Goal: Task Accomplishment & Management: Use online tool/utility

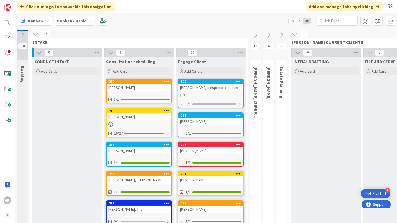
click at [22, 34] on icon at bounding box center [23, 35] width 6 height 6
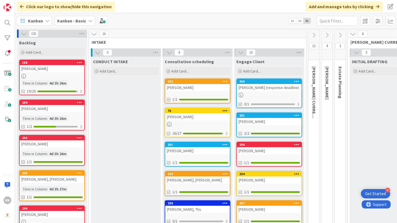
click at [25, 35] on icon at bounding box center [24, 34] width 6 height 6
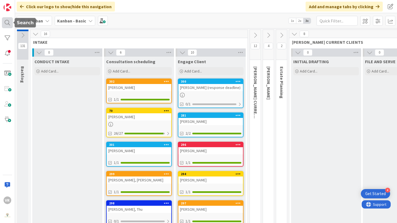
click at [11, 21] on div at bounding box center [7, 22] width 11 height 11
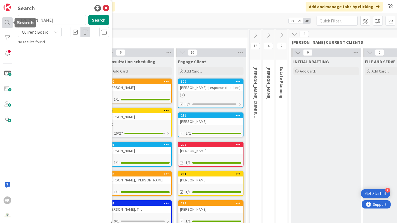
type input "[PERSON_NAME]"
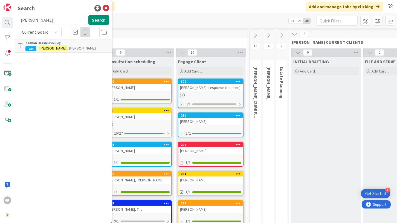
click at [63, 48] on p "[PERSON_NAME]" at bounding box center [67, 48] width 84 height 6
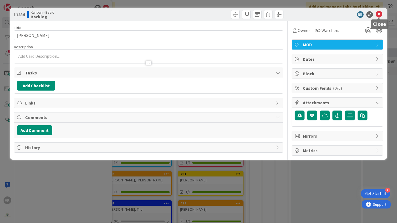
click at [379, 15] on icon at bounding box center [379, 14] width 7 height 7
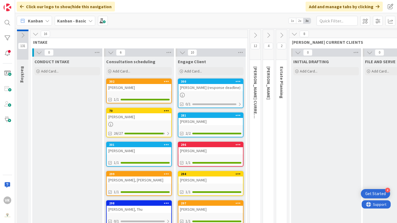
click at [22, 36] on icon at bounding box center [23, 35] width 6 height 6
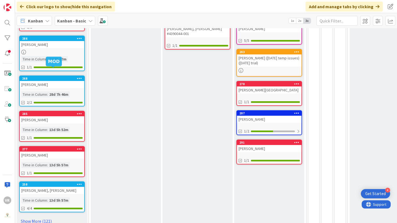
scroll to position [217, 0]
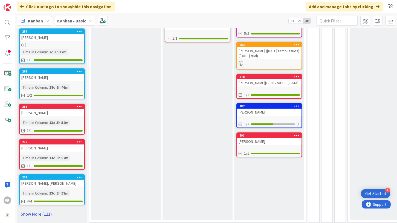
click at [37, 211] on link "Show More (121)" at bounding box center [52, 214] width 66 height 9
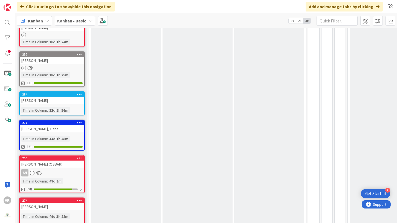
scroll to position [568, 0]
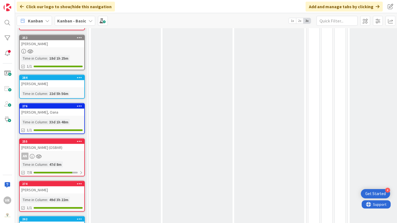
click at [46, 80] on div "[PERSON_NAME]" at bounding box center [52, 83] width 65 height 7
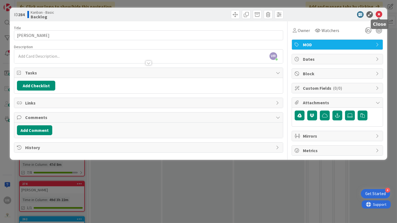
click at [379, 15] on icon at bounding box center [379, 14] width 7 height 7
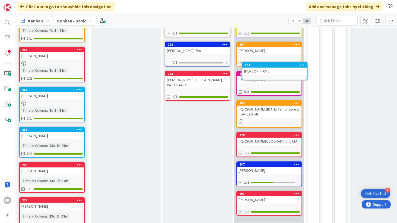
click at [171, 7] on div "Click our logo to show/hide this navigation Add and manage tabs by clicking" at bounding box center [206, 6] width 382 height 13
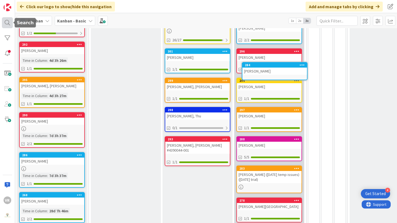
click at [8, 22] on div at bounding box center [7, 22] width 11 height 11
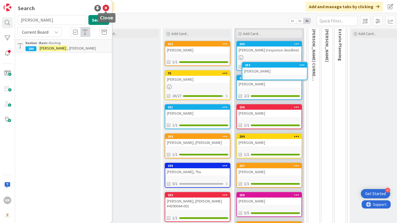
click at [107, 5] on icon at bounding box center [106, 8] width 7 height 7
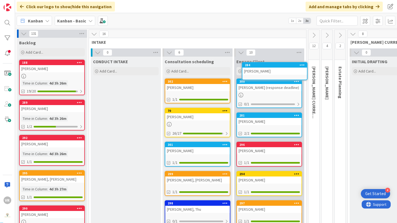
drag, startPoint x: 265, startPoint y: 65, endPoint x: 258, endPoint y: 109, distance: 44.4
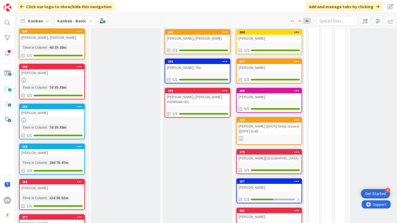
scroll to position [217, 0]
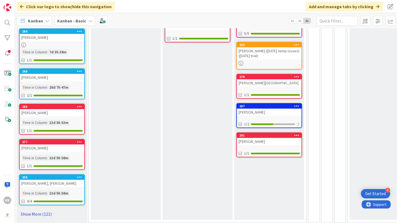
click at [35, 213] on link "Show More (121)" at bounding box center [52, 214] width 66 height 9
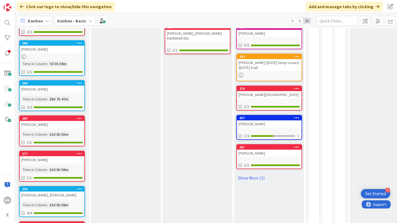
scroll to position [216, 0]
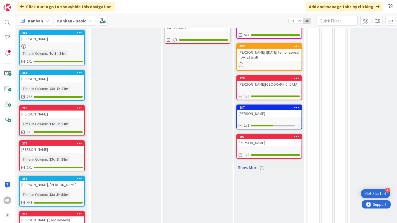
click at [257, 166] on link "Show More (1)" at bounding box center [269, 167] width 66 height 9
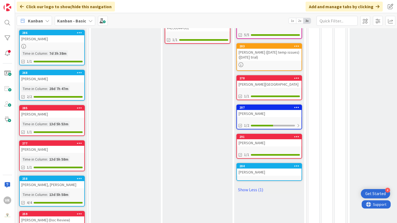
click at [259, 172] on div "[PERSON_NAME]" at bounding box center [269, 172] width 65 height 7
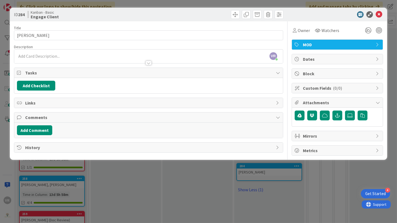
click at [366, 44] on span "MOD" at bounding box center [338, 44] width 70 height 7
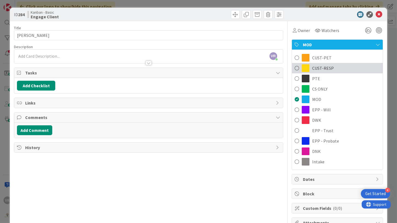
click at [296, 67] on span at bounding box center [297, 68] width 4 height 8
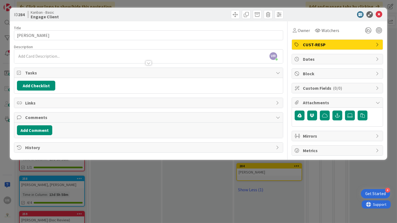
click at [326, 41] on span "CUST-RESP" at bounding box center [338, 44] width 70 height 7
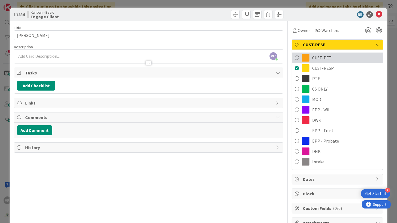
click at [323, 57] on span "CUST-PET" at bounding box center [321, 57] width 19 height 7
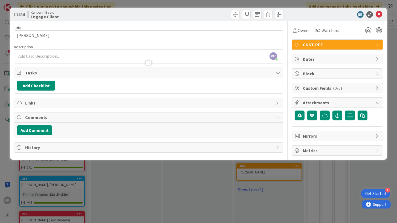
click at [97, 57] on div at bounding box center [148, 60] width 268 height 6
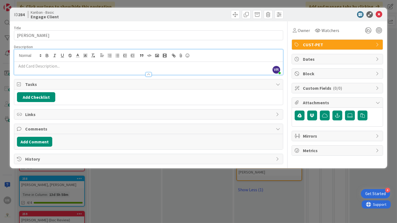
click at [79, 66] on p at bounding box center [148, 66] width 263 height 6
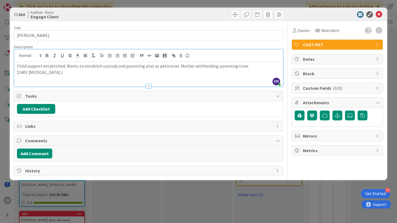
click at [16, 73] on div "Child support established. Wants to establish custody and parenting plan as pet…" at bounding box center [148, 74] width 268 height 25
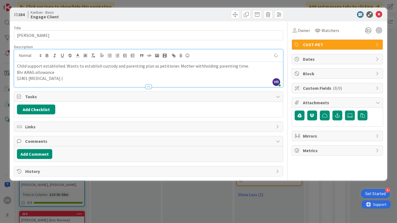
click at [51, 78] on p "$2401 retainer (" at bounding box center [148, 78] width 263 height 6
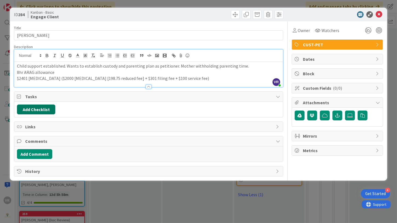
click at [37, 112] on button "Add Checklist" at bounding box center [36, 110] width 38 height 10
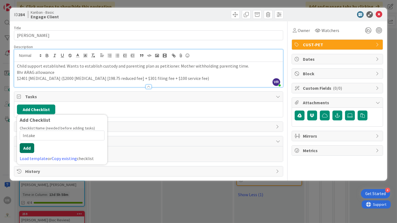
type input "Intake"
click at [25, 145] on button "Add" at bounding box center [27, 148] width 14 height 10
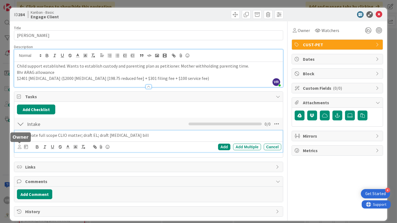
click at [18, 145] on icon at bounding box center [20, 147] width 4 height 4
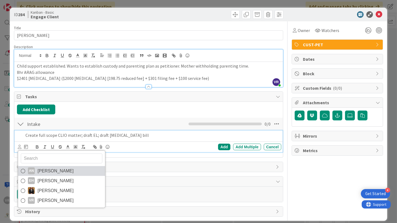
click at [43, 167] on span "Amber Nikoza" at bounding box center [55, 171] width 36 height 8
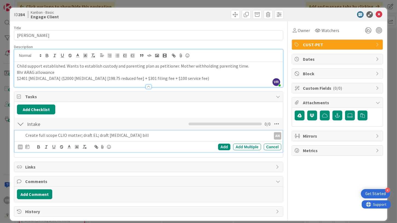
click at [25, 149] on div "AN AN Amber Nikoza EH Elise Hampton Kristi Skalman VR Victor Ramirez" at bounding box center [23, 147] width 11 height 7
click at [26, 147] on icon at bounding box center [27, 146] width 4 height 4
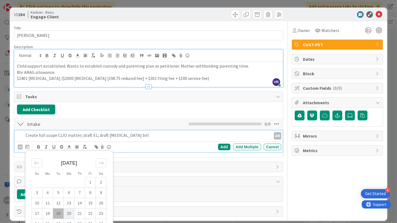
click at [70, 210] on td "20" at bounding box center [69, 213] width 11 height 10
click at [328, 30] on span "Watchers" at bounding box center [330, 30] width 18 height 7
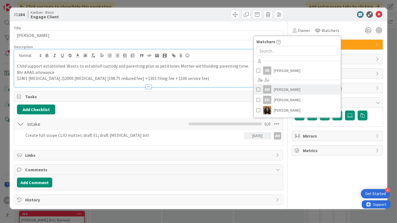
click at [256, 89] on span at bounding box center [258, 89] width 4 height 8
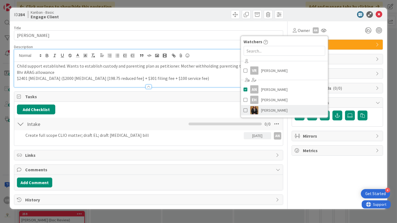
click at [243, 109] on link "Kristi Skalman" at bounding box center [284, 110] width 87 height 10
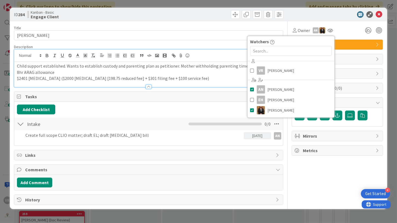
click at [346, 31] on div "Owner AN Watchers VR Victor Ramirez AN Amber Nikoza EH Elise Hampton Kristi Ska…" at bounding box center [337, 30] width 91 height 10
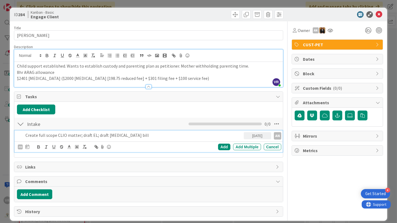
click at [154, 136] on p "Create full scope CLIO matter; draft EL; draft retainer bill" at bounding box center [133, 135] width 216 height 6
click at [220, 147] on div "Add" at bounding box center [224, 147] width 12 height 7
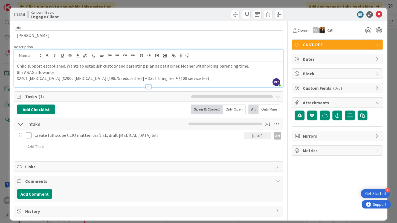
click at [3, 144] on div "ID 284 Kanban - Basic Engage Client Title 14 / 128 Kaster, Steven Description V…" at bounding box center [198, 111] width 397 height 223
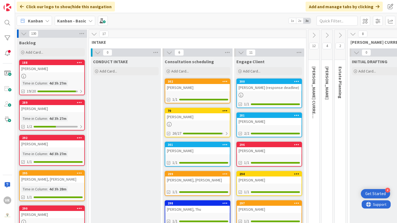
click at [24, 33] on icon at bounding box center [24, 34] width 6 height 6
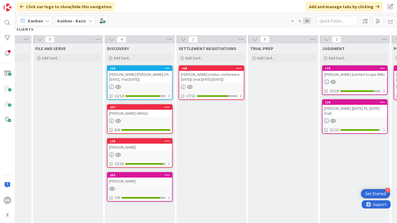
scroll to position [12, 330]
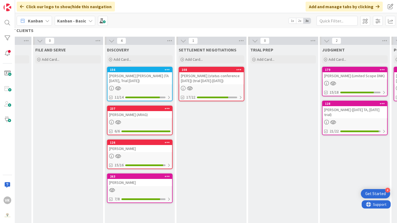
click at [257, 21] on div "Kanban Kanban - Basic 1x 2x 3x" at bounding box center [206, 20] width 382 height 15
